Goal: Check status: Check status

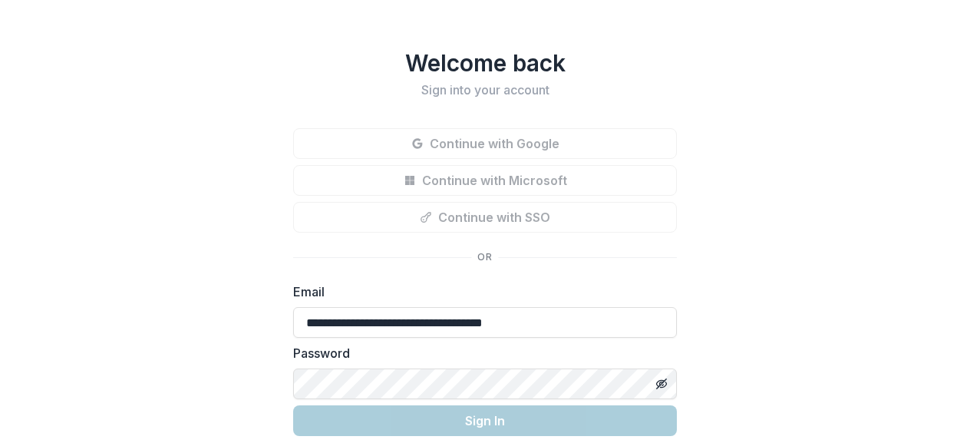
scroll to position [58, 0]
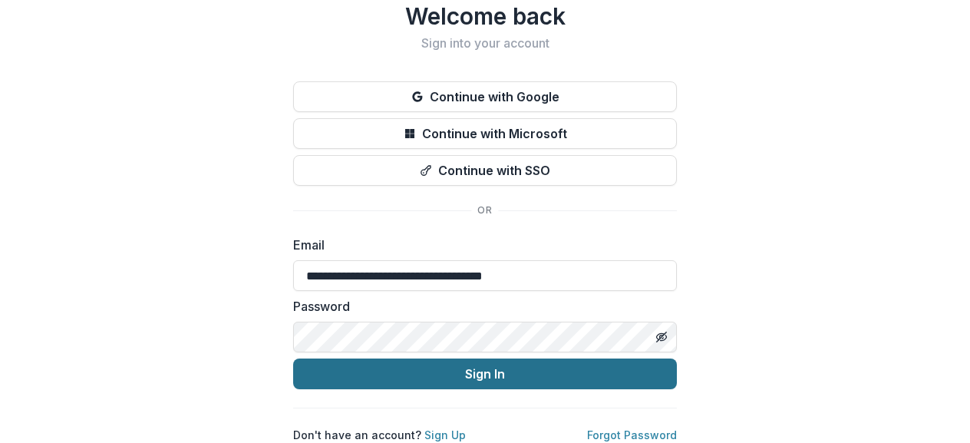
click at [639, 358] on button "Sign In" at bounding box center [485, 373] width 384 height 31
